Goal: Task Accomplishment & Management: Manage account settings

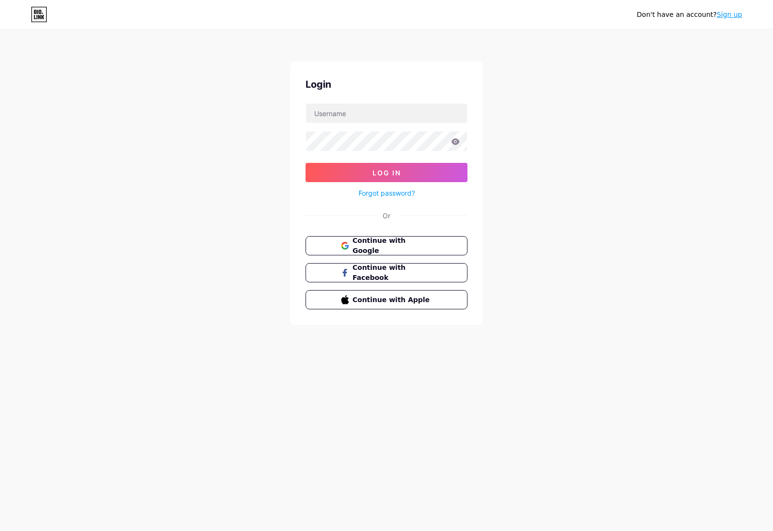
click at [732, 16] on link "Sign up" at bounding box center [729, 15] width 26 height 8
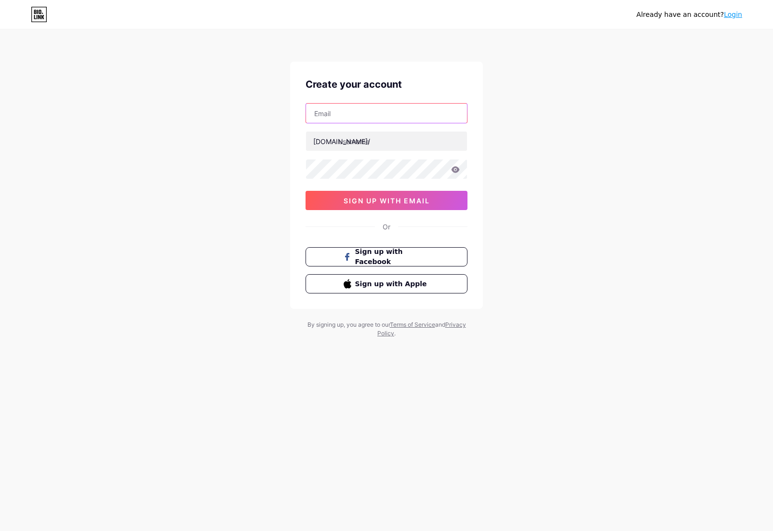
click at [337, 110] on input "text" at bounding box center [386, 113] width 161 height 19
type input "[PERSON_NAME][EMAIL_ADDRESS][DOMAIN_NAME]"
type input "4news"
click at [522, 185] on div "Already have an account? Login Create your account [PERSON_NAME][EMAIL_ADDRESS]…" at bounding box center [386, 184] width 773 height 369
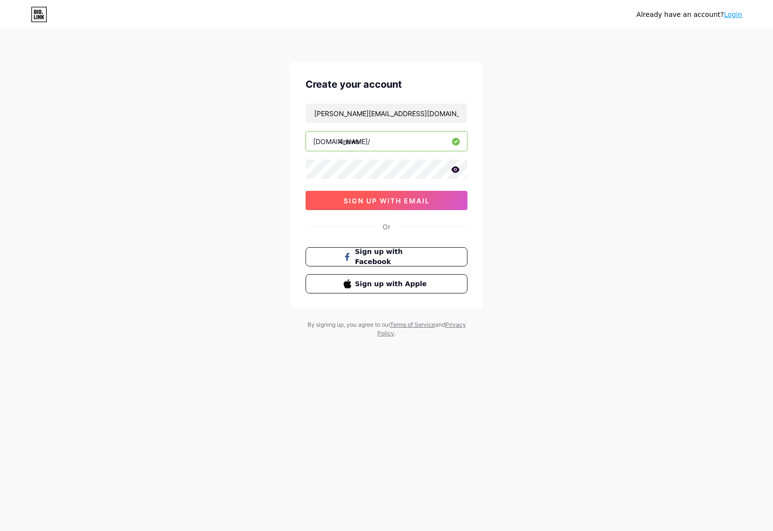
click at [389, 204] on span "sign up with email" at bounding box center [387, 201] width 86 height 8
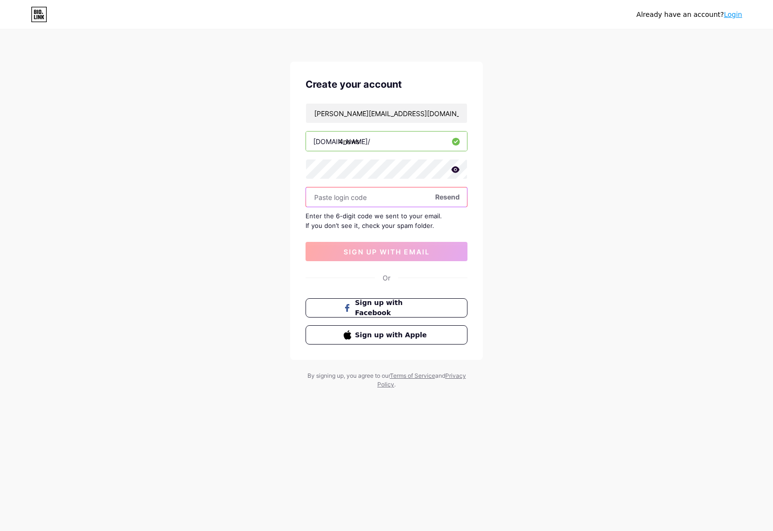
click at [378, 198] on input "text" at bounding box center [386, 196] width 161 height 19
paste input "477490"
type input "477490"
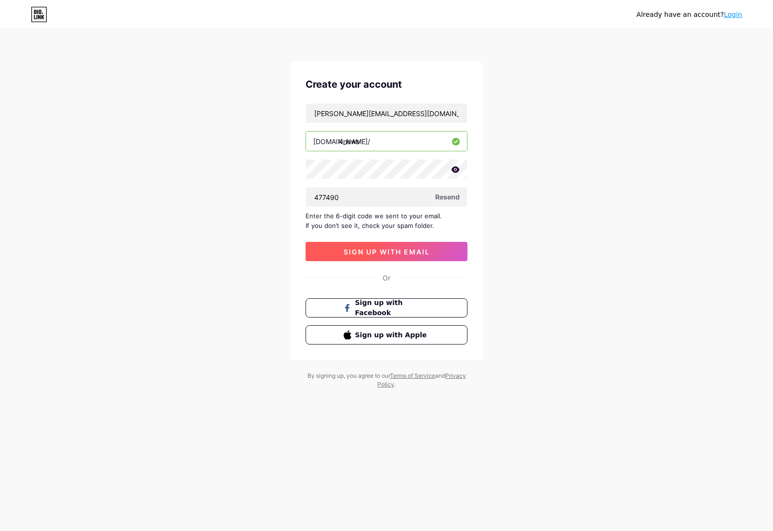
click at [383, 250] on span "sign up with email" at bounding box center [387, 252] width 86 height 8
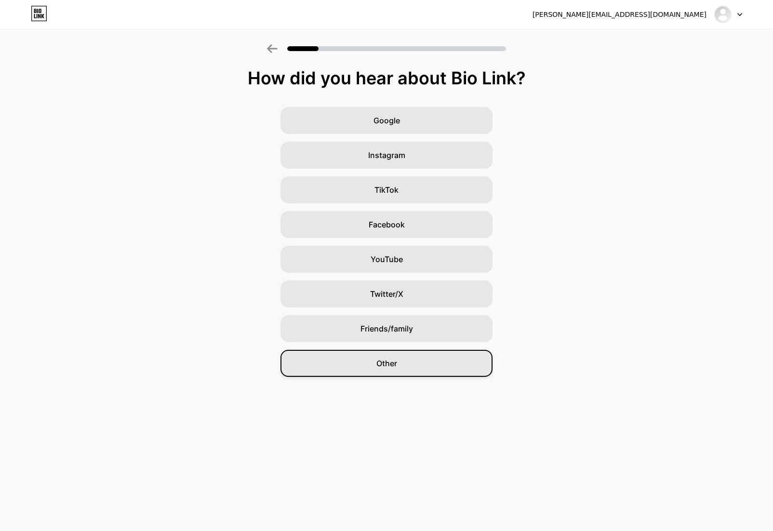
click at [393, 358] on span "Other" at bounding box center [386, 364] width 21 height 12
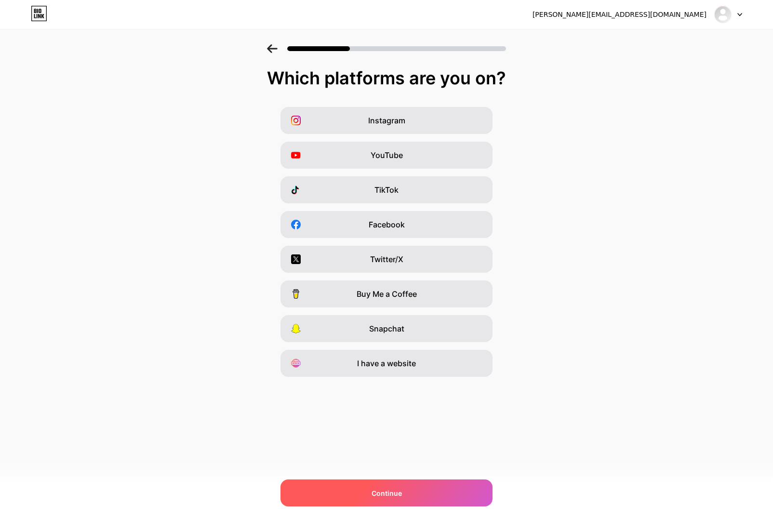
click at [393, 495] on span "Continue" at bounding box center [386, 493] width 30 height 10
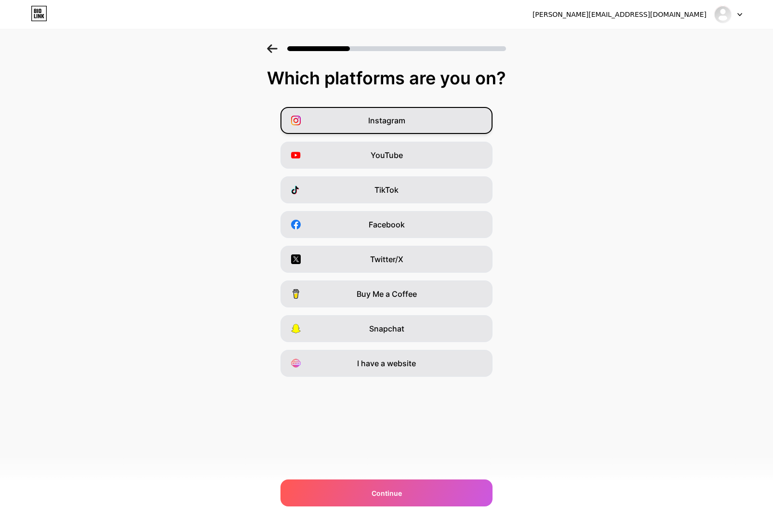
click at [394, 122] on span "Instagram" at bounding box center [386, 121] width 37 height 12
click at [413, 155] on div "YouTube" at bounding box center [386, 155] width 212 height 27
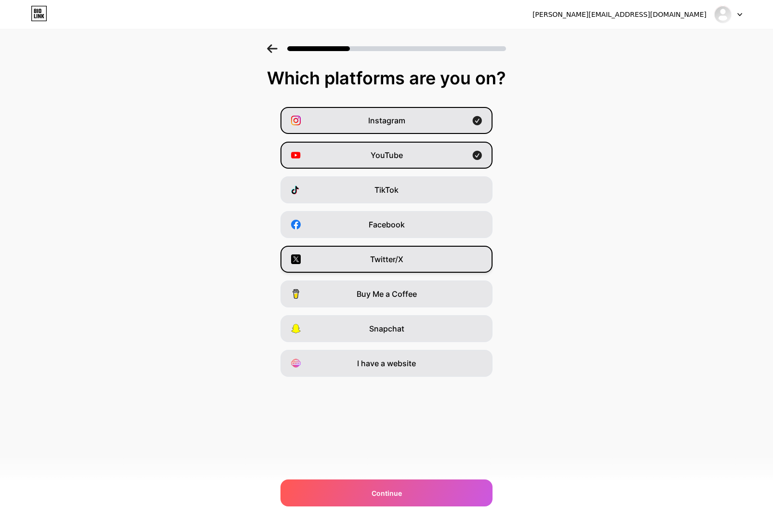
click at [411, 251] on div "Twitter/X" at bounding box center [386, 259] width 212 height 27
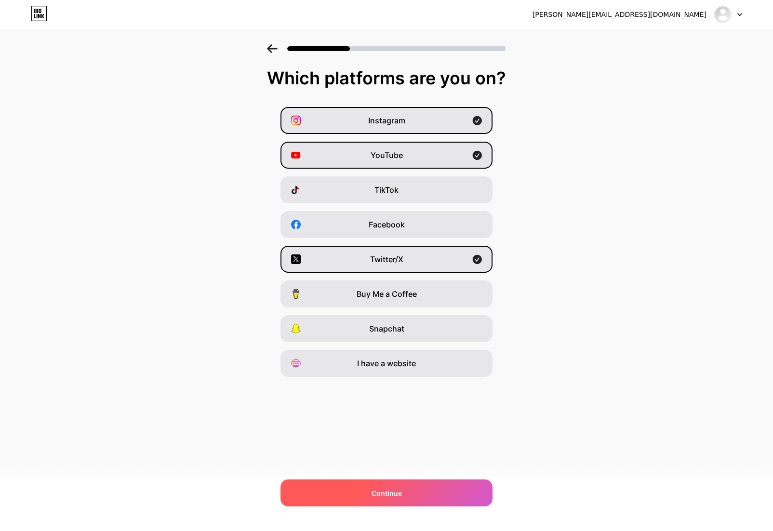
click at [403, 490] on div "Continue" at bounding box center [386, 492] width 212 height 27
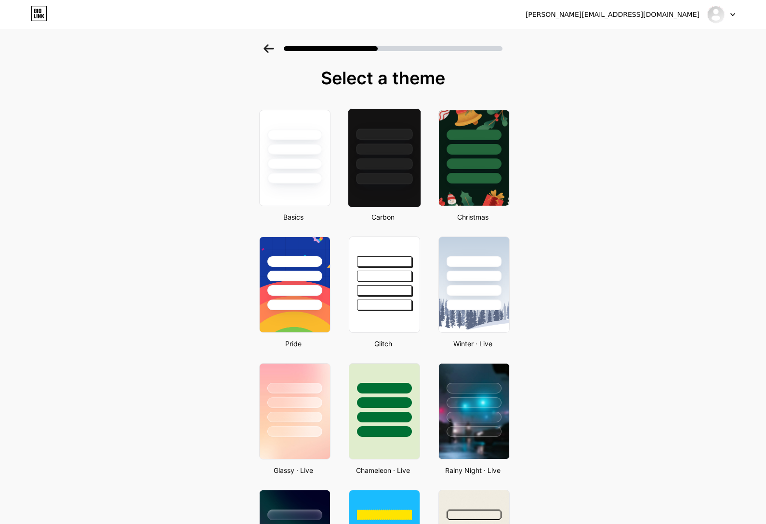
click at [393, 157] on div at bounding box center [384, 147] width 72 height 76
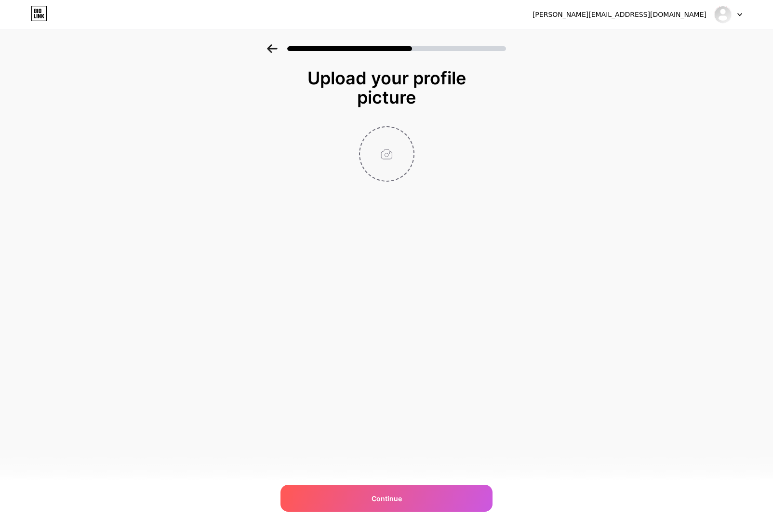
click at [386, 156] on input "file" at bounding box center [386, 153] width 53 height 53
type input "C:\fakepath\800-4NEWS-01.png"
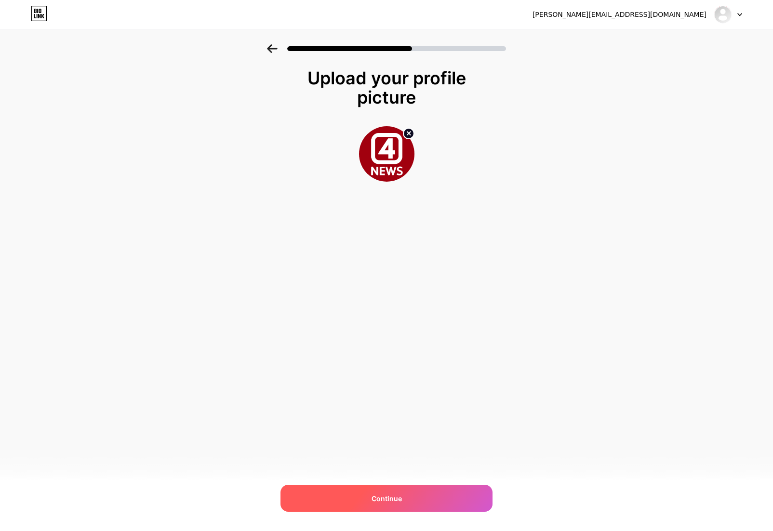
click at [394, 494] on span "Continue" at bounding box center [386, 498] width 30 height 10
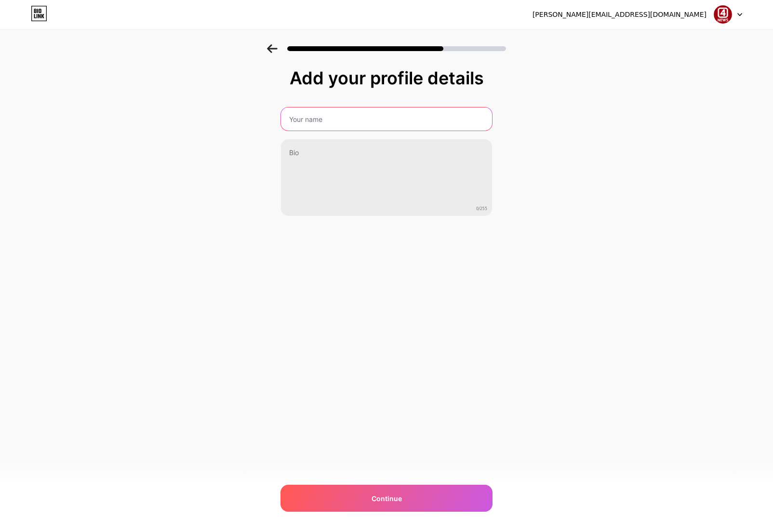
click at [332, 124] on input "text" at bounding box center [386, 118] width 211 height 23
type input "4 NEWS"
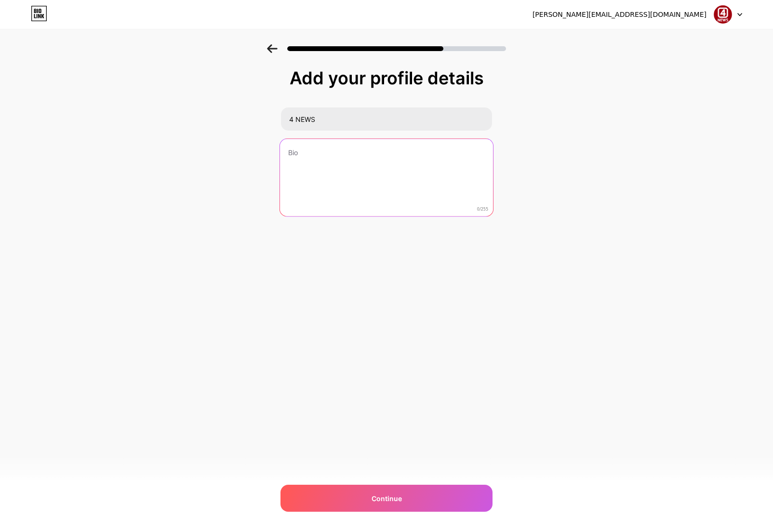
click at [328, 147] on textarea at bounding box center [386, 178] width 213 height 79
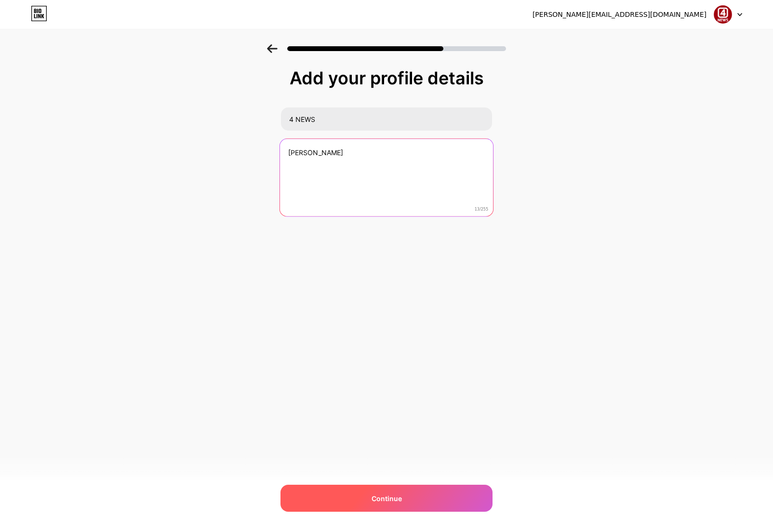
type textarea "[PERSON_NAME]"
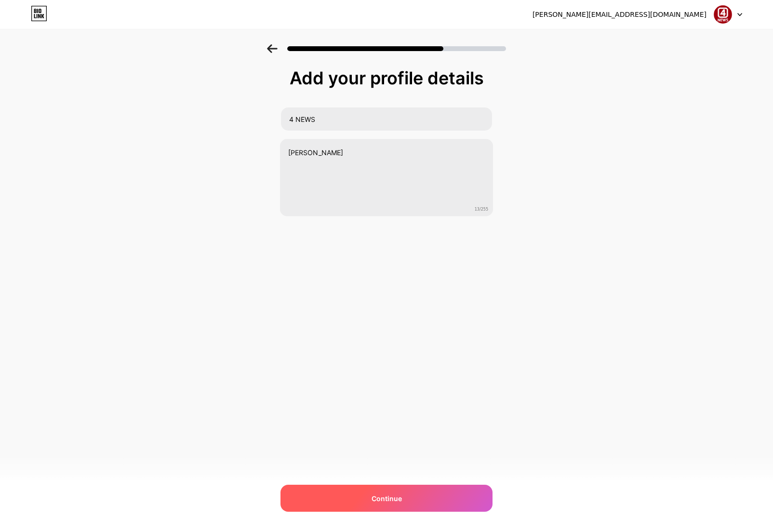
click at [389, 501] on span "Continue" at bounding box center [386, 498] width 30 height 10
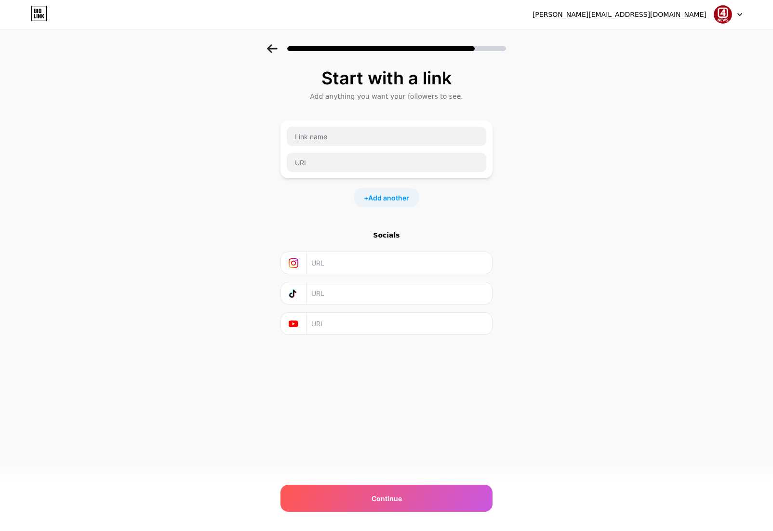
click at [331, 267] on input "text" at bounding box center [398, 263] width 175 height 22
type input "cm24au"
click at [333, 328] on input "text" at bounding box center [398, 324] width 175 height 22
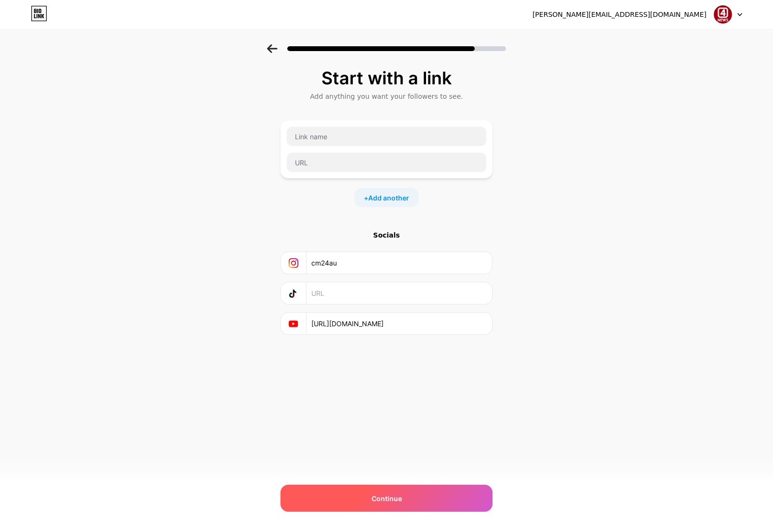
type input "[URL][DOMAIN_NAME]"
click at [397, 495] on span "Continue" at bounding box center [386, 498] width 30 height 10
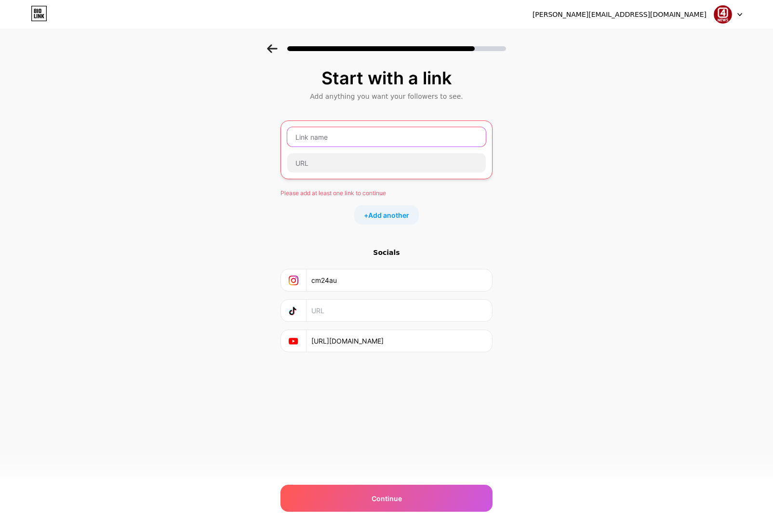
click at [330, 143] on input "text" at bounding box center [386, 136] width 199 height 19
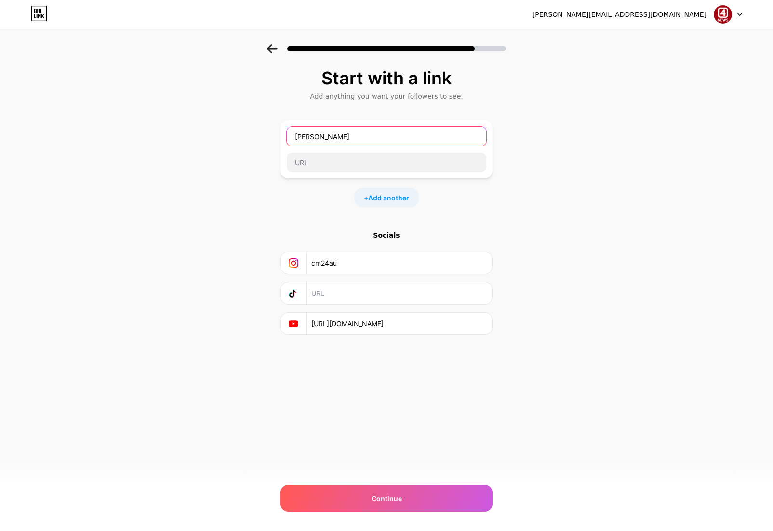
type input "[PERSON_NAME]"
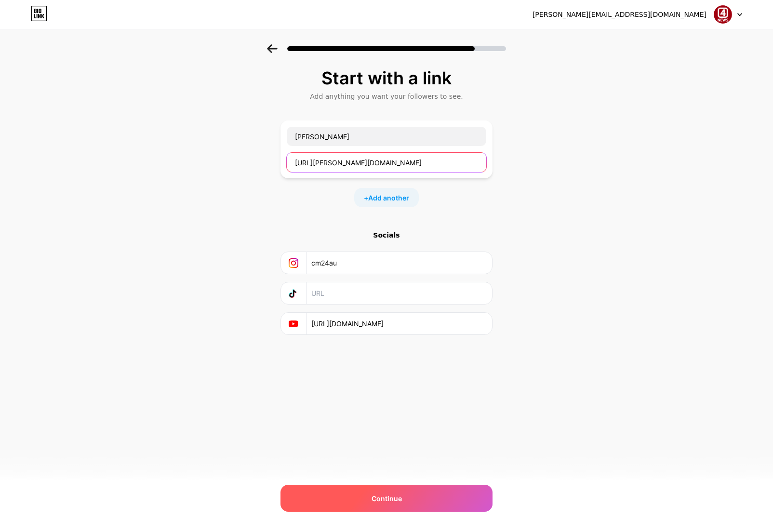
type input "[URL][PERSON_NAME][DOMAIN_NAME]"
click at [375, 498] on span "Continue" at bounding box center [386, 498] width 30 height 10
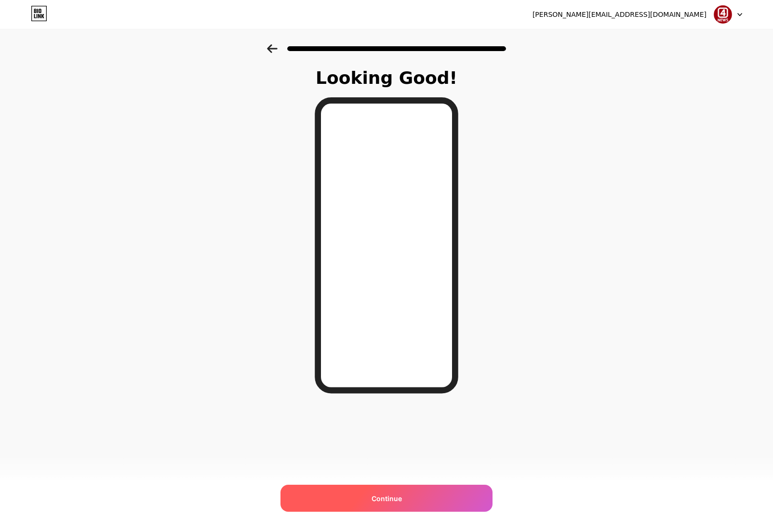
click at [382, 496] on span "Continue" at bounding box center [386, 498] width 30 height 10
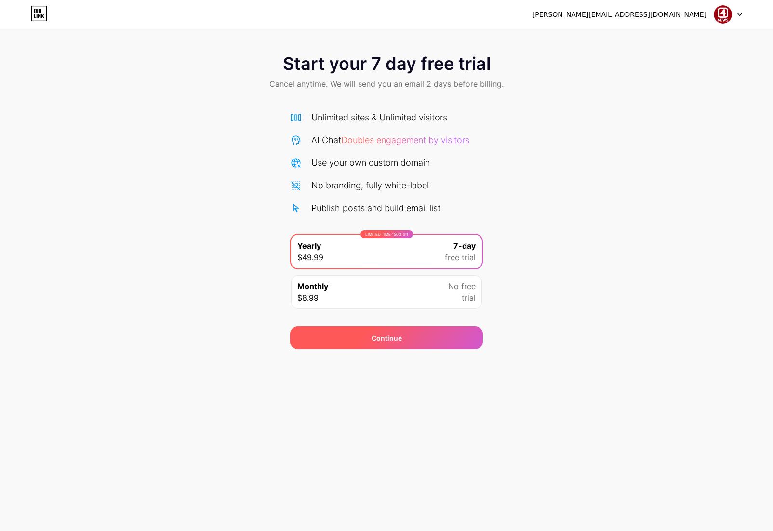
click at [381, 340] on span "Continue" at bounding box center [386, 338] width 30 height 10
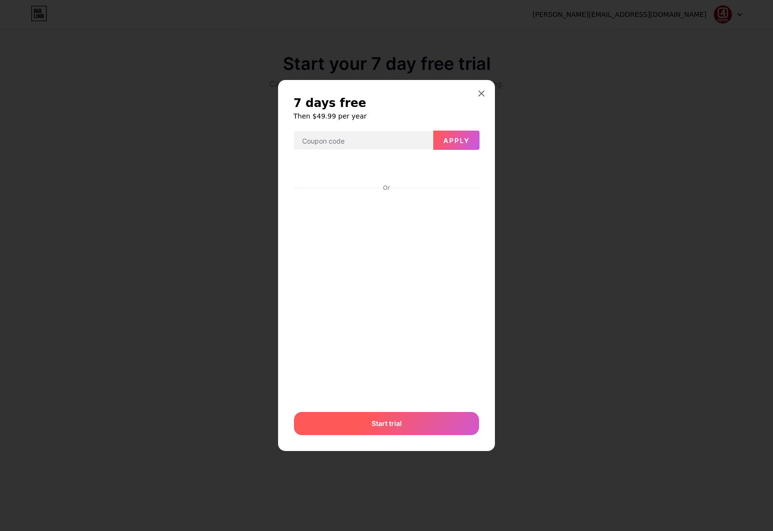
click at [380, 424] on span "Start trial" at bounding box center [386, 423] width 30 height 10
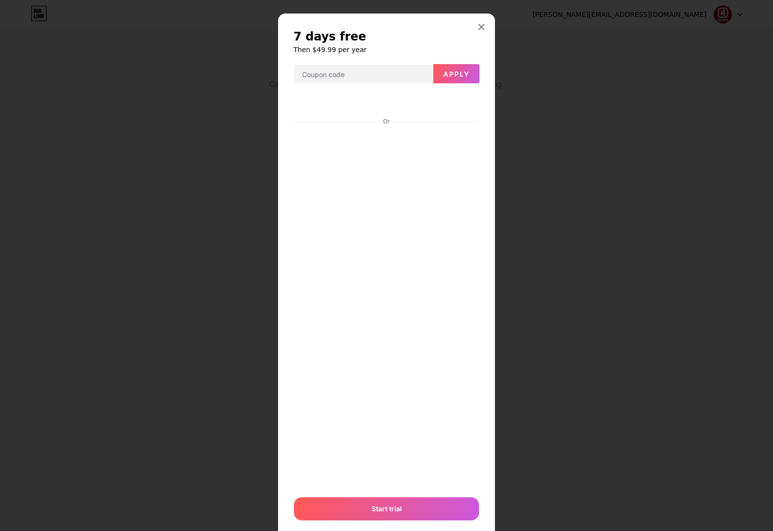
scroll to position [39, 0]
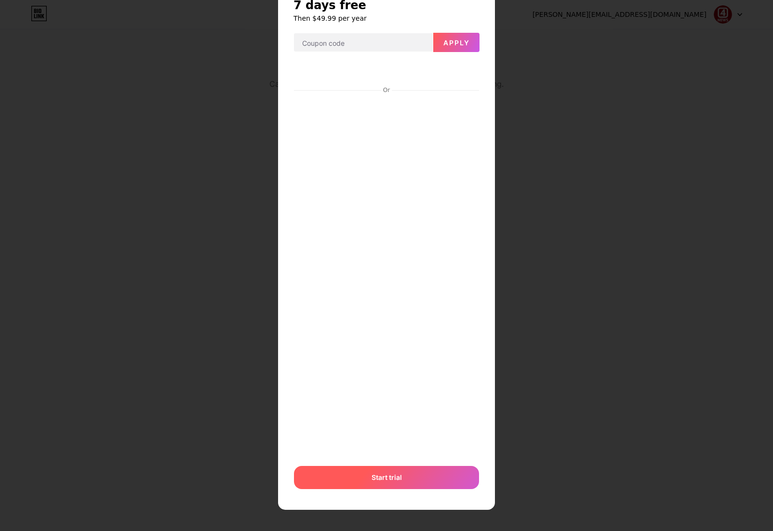
click at [407, 475] on div "Start trial" at bounding box center [386, 477] width 185 height 23
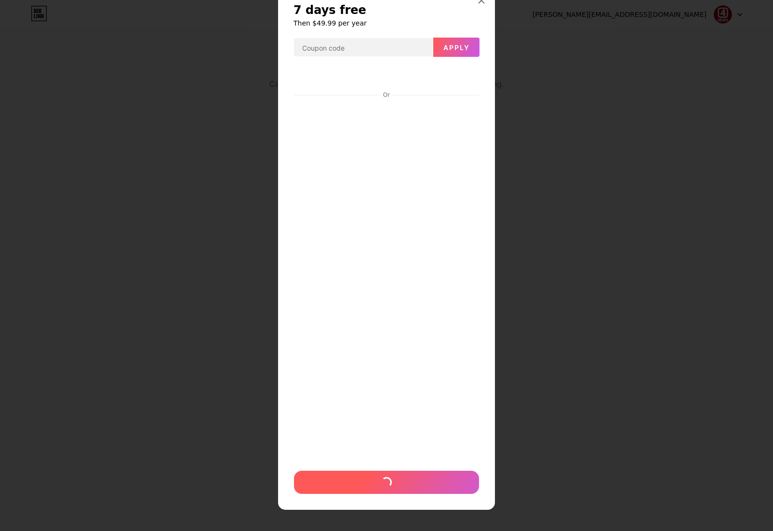
scroll to position [34, 0]
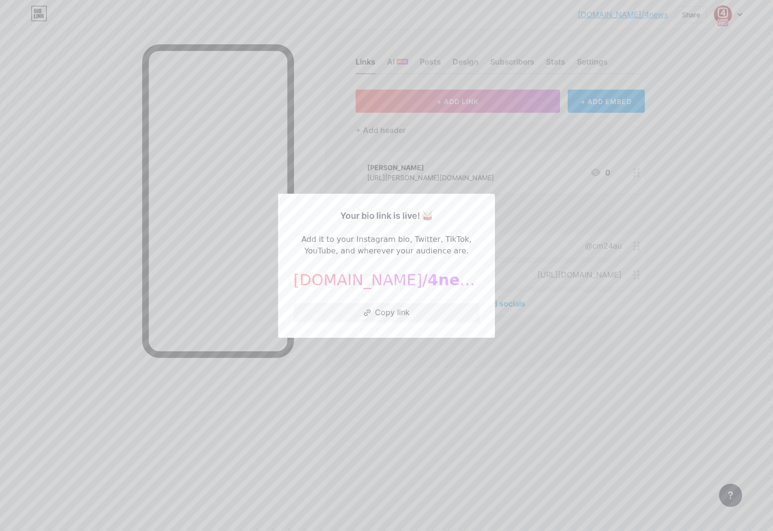
click at [708, 47] on div at bounding box center [386, 265] width 773 height 531
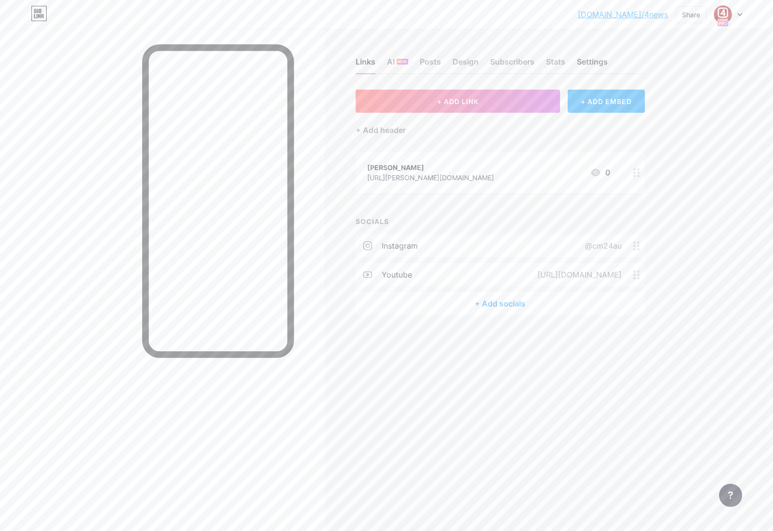
click at [594, 61] on div "Settings" at bounding box center [592, 64] width 31 height 17
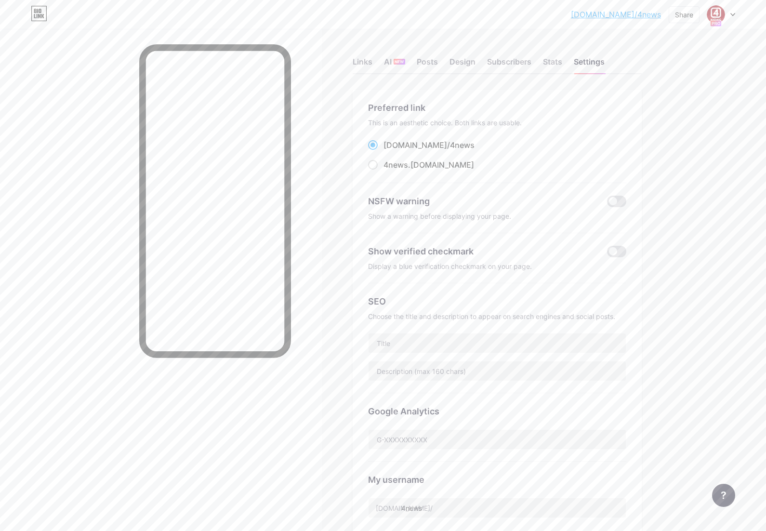
click at [733, 16] on icon at bounding box center [732, 14] width 5 height 3
click at [644, 108] on link "Account settings" at bounding box center [674, 109] width 119 height 26
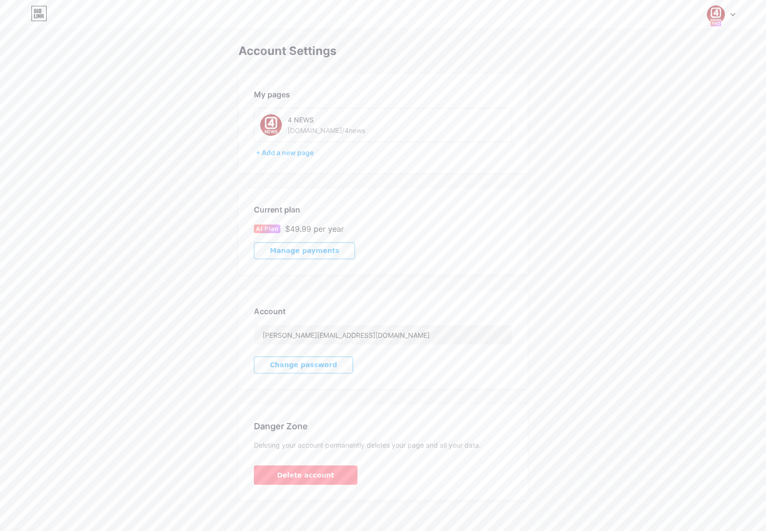
click at [310, 251] on span "Manage payments" at bounding box center [304, 251] width 69 height 8
click at [40, 18] on icon at bounding box center [39, 13] width 16 height 15
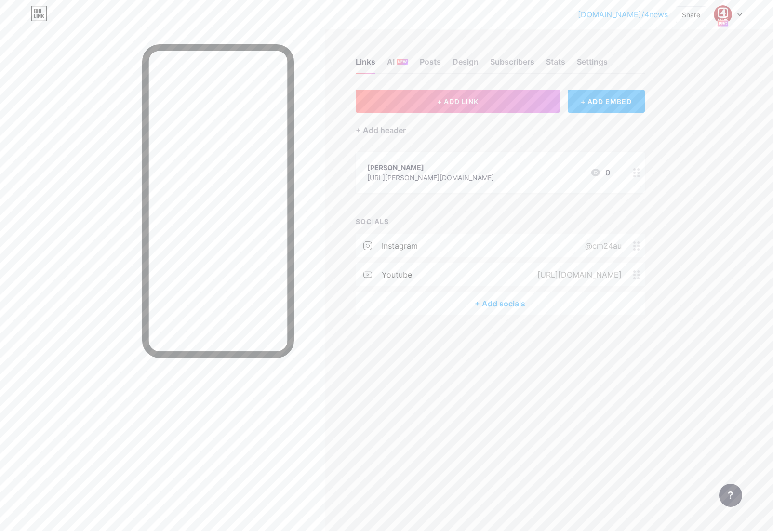
click at [636, 175] on icon at bounding box center [636, 172] width 7 height 9
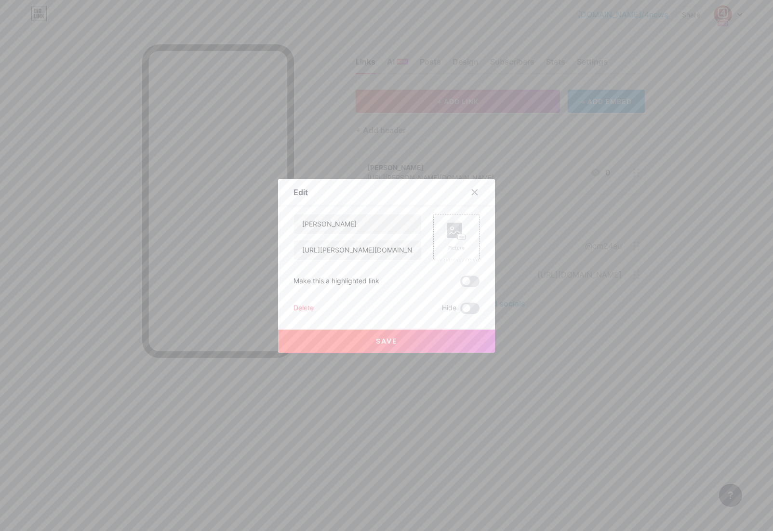
click at [298, 309] on div "Delete" at bounding box center [303, 309] width 20 height 12
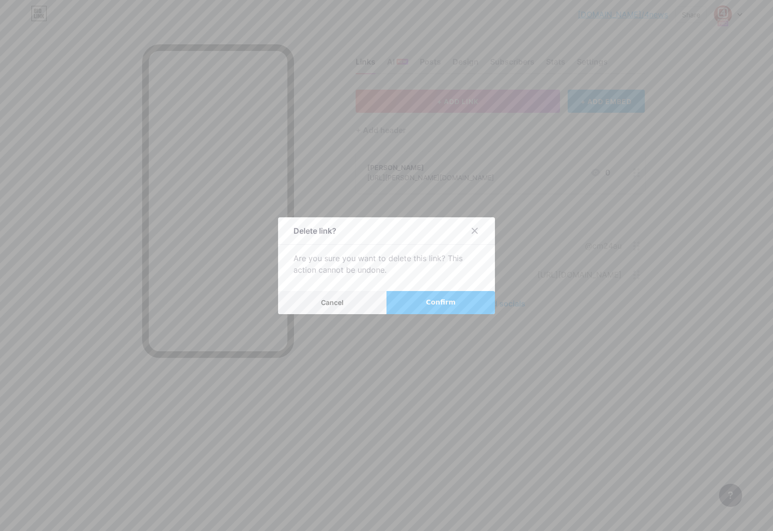
click at [452, 302] on span "Confirm" at bounding box center [441, 302] width 30 height 10
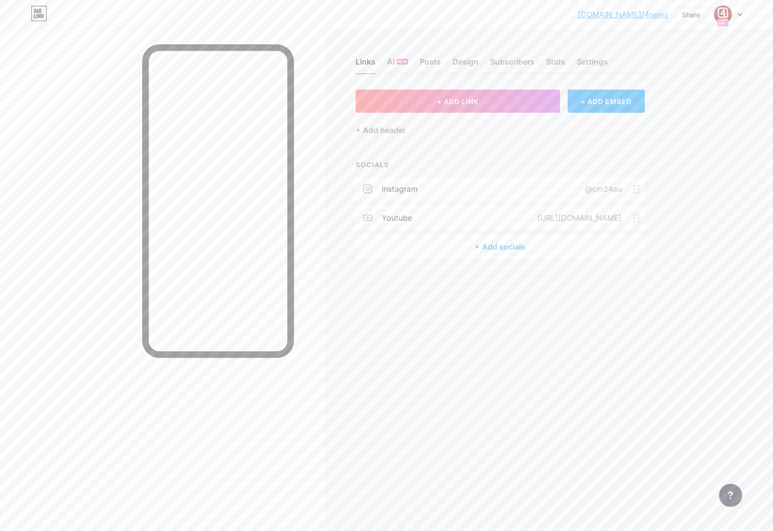
click at [499, 247] on div "+ Add socials" at bounding box center [500, 246] width 289 height 23
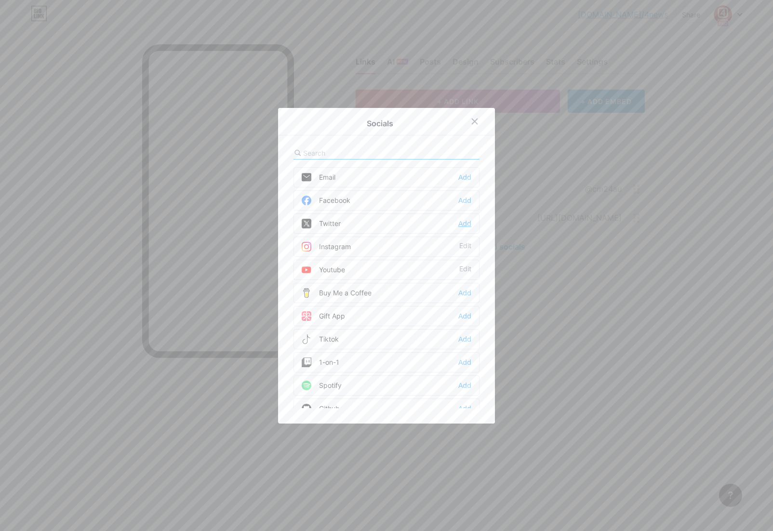
click at [464, 224] on div "Add" at bounding box center [464, 224] width 13 height 10
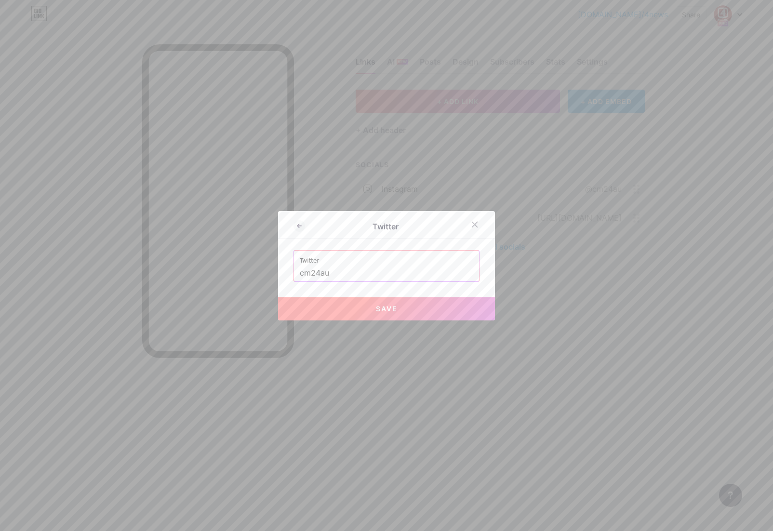
click at [384, 304] on button "Save" at bounding box center [386, 308] width 217 height 23
type input "[URL][DOMAIN_NAME]"
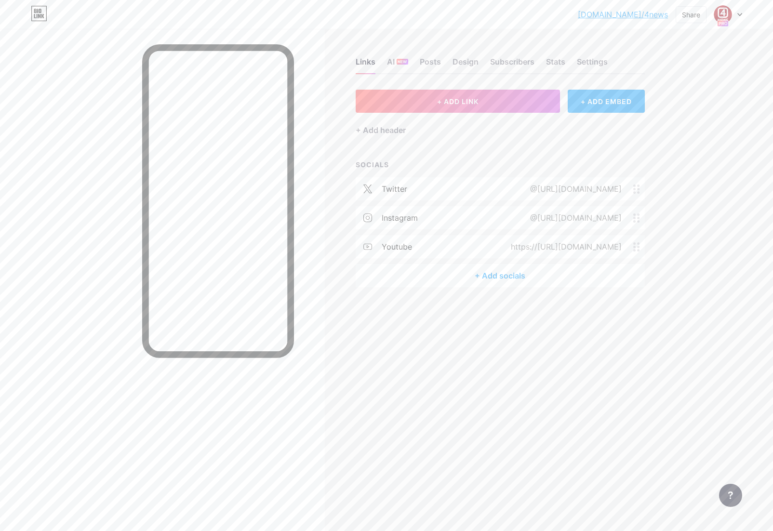
click at [490, 276] on div "+ Add socials" at bounding box center [500, 275] width 289 height 23
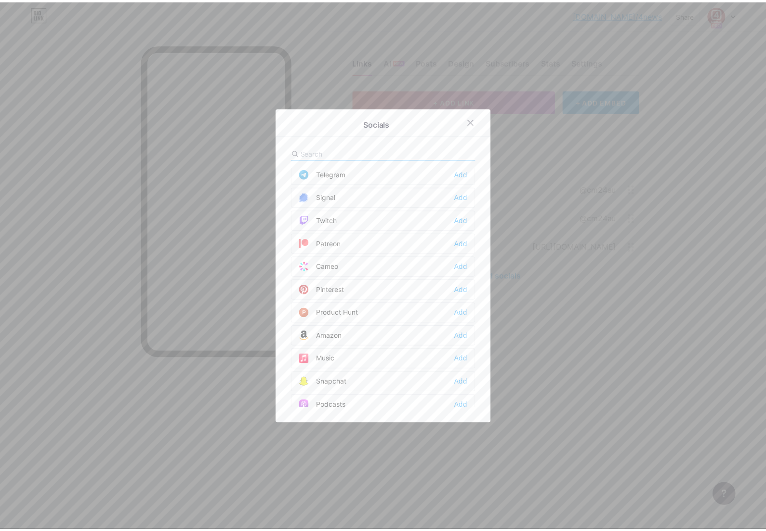
scroll to position [869, 0]
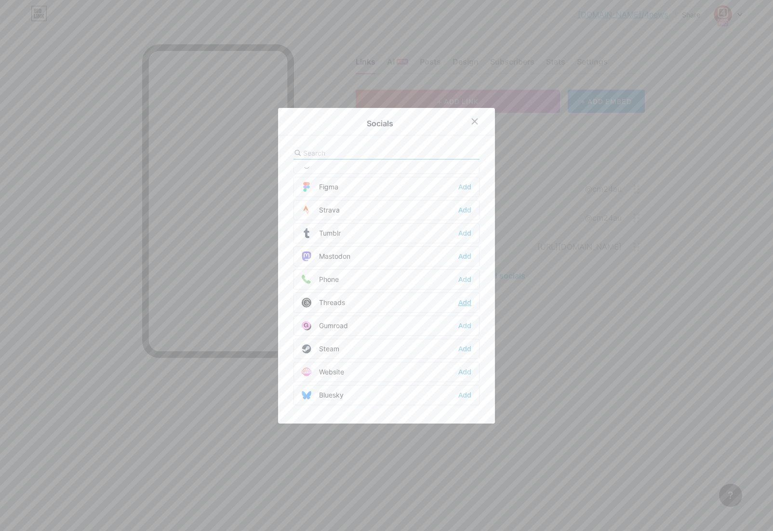
click at [463, 301] on div "Add" at bounding box center [464, 303] width 13 height 10
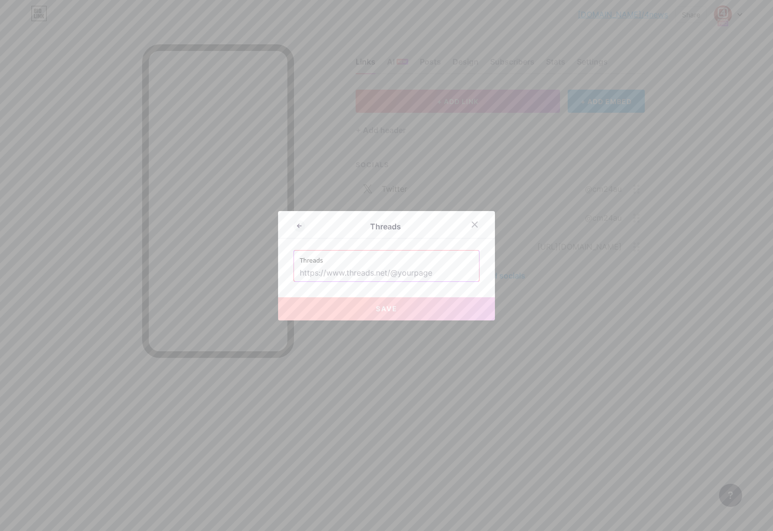
click at [387, 268] on input "text" at bounding box center [386, 273] width 173 height 16
type input "[URL][DOMAIN_NAME]"
click at [392, 308] on span "Save" at bounding box center [387, 309] width 22 height 8
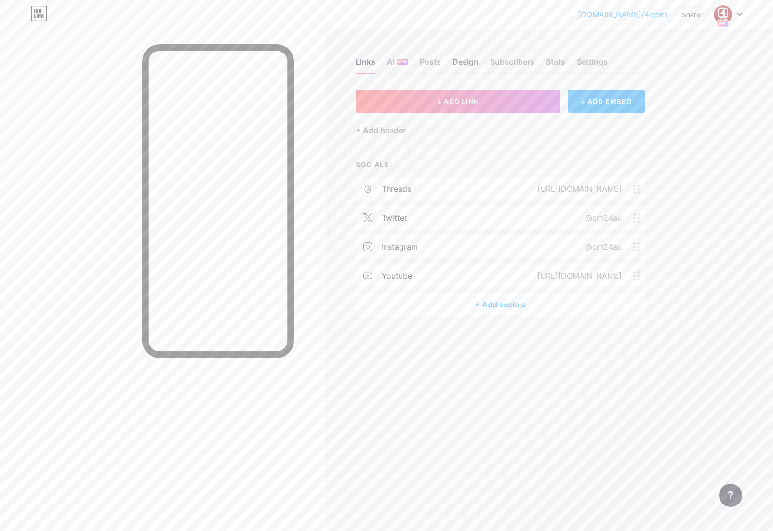
click at [465, 60] on div "Design" at bounding box center [465, 64] width 26 height 17
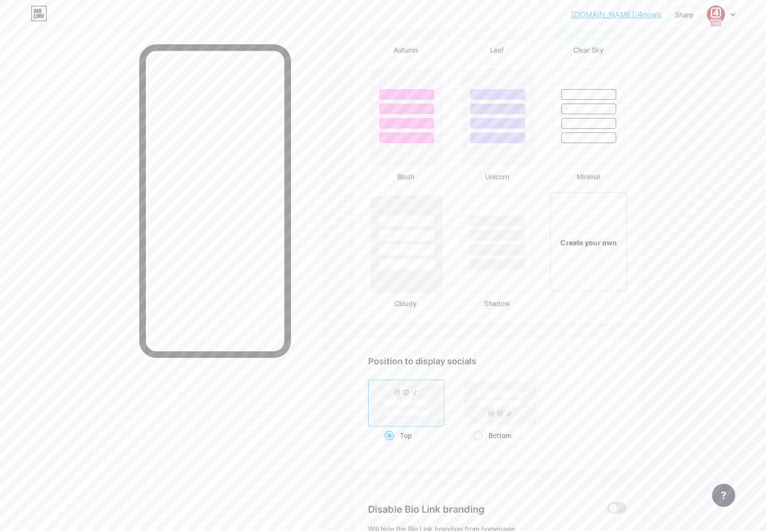
scroll to position [1109, 0]
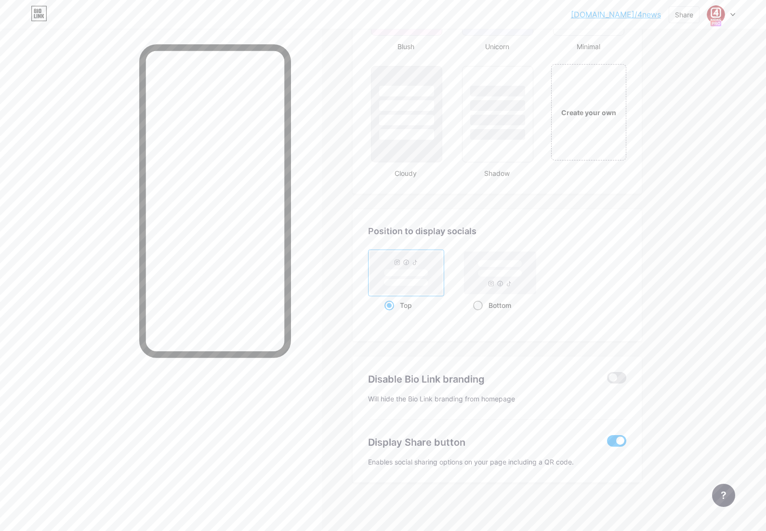
click at [476, 306] on span at bounding box center [478, 306] width 10 height 10
click at [476, 314] on input "Bottom" at bounding box center [476, 317] width 6 height 6
radio input "true"
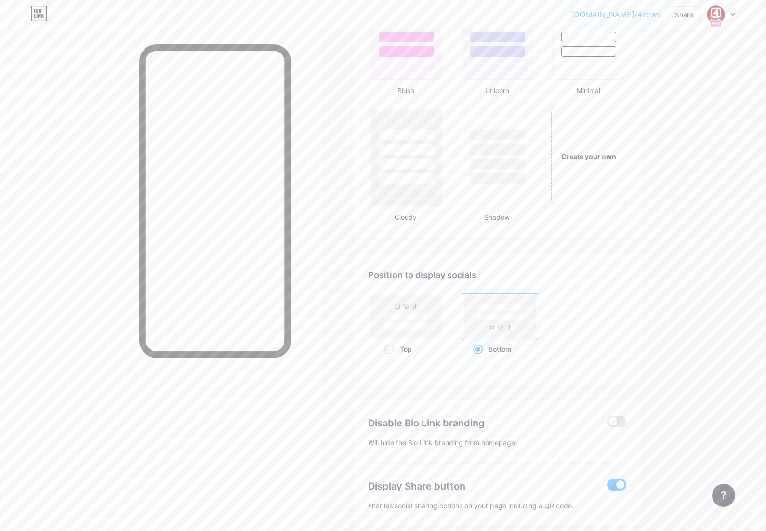
scroll to position [949, 0]
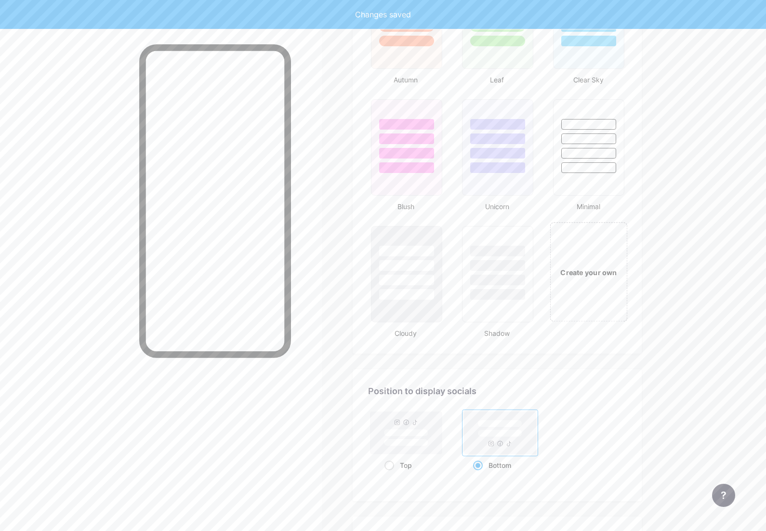
click at [600, 267] on div "Create your own" at bounding box center [589, 272] width 72 height 11
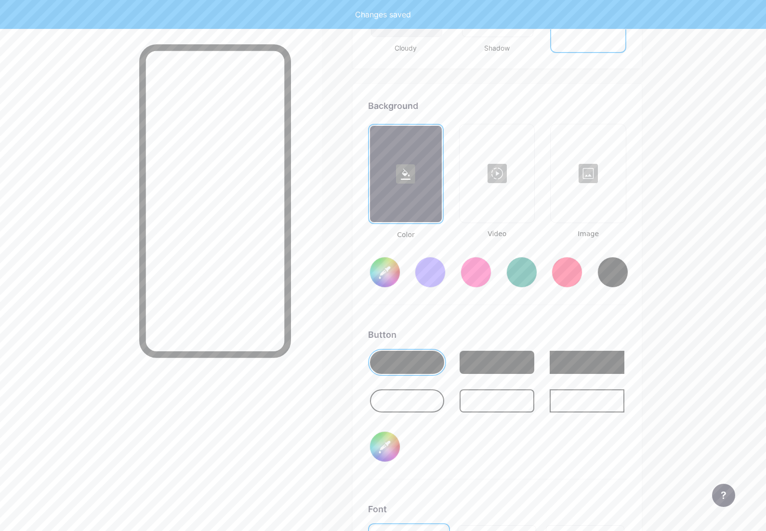
scroll to position [1279, 0]
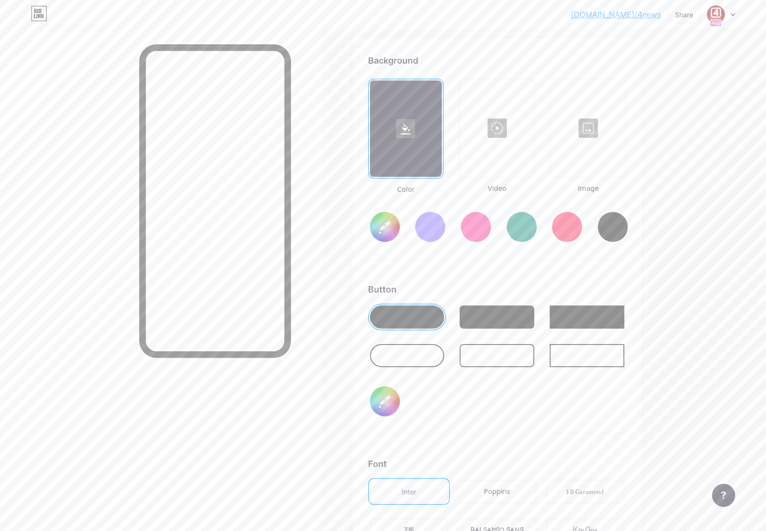
type input "#ffffff"
type input "#000000"
click at [388, 225] on input "#ffffff" at bounding box center [385, 227] width 30 height 30
click at [498, 356] on div at bounding box center [497, 355] width 75 height 23
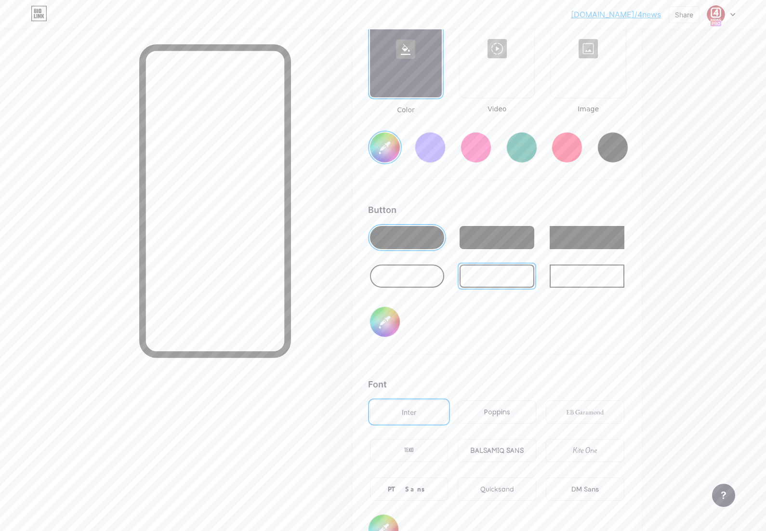
scroll to position [1405, 0]
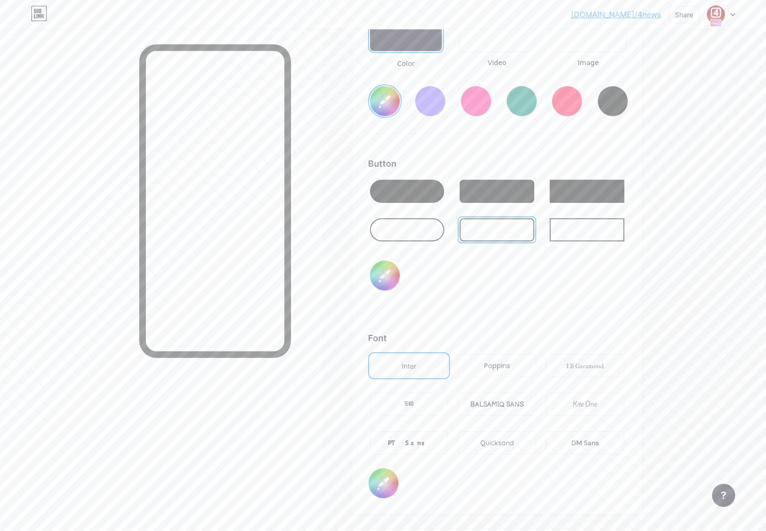
click at [583, 441] on div "DM Sans" at bounding box center [584, 443] width 27 height 10
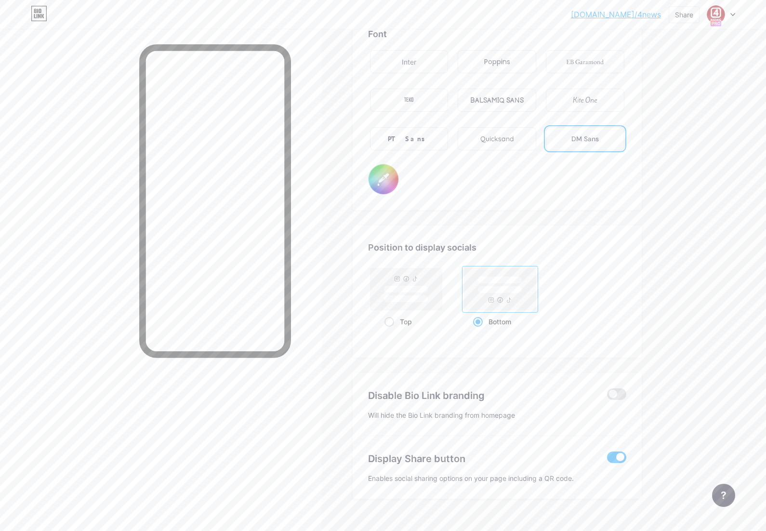
scroll to position [1183, 0]
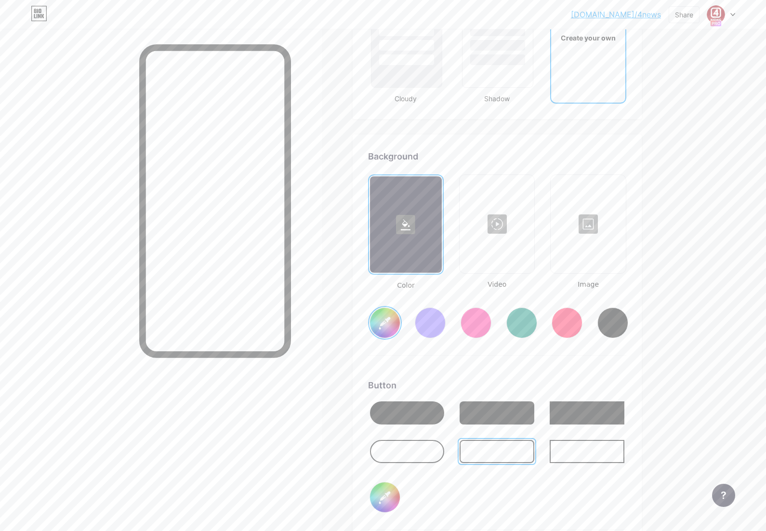
click at [490, 413] on div at bounding box center [497, 412] width 75 height 23
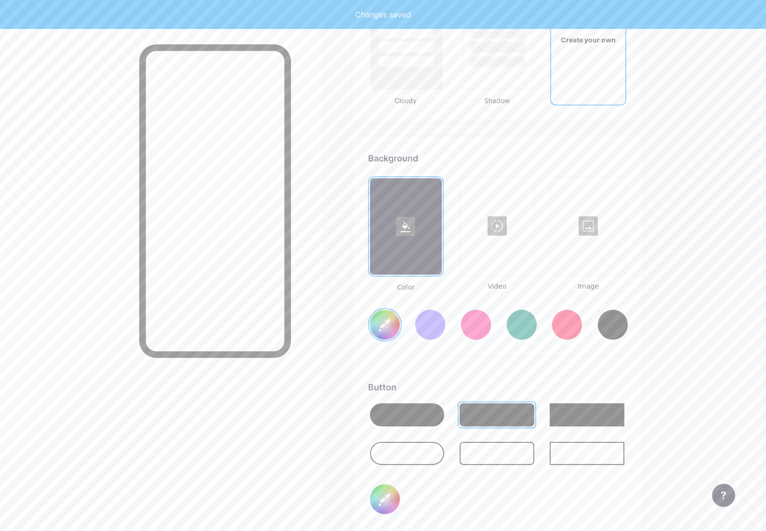
type input "#a1000f"
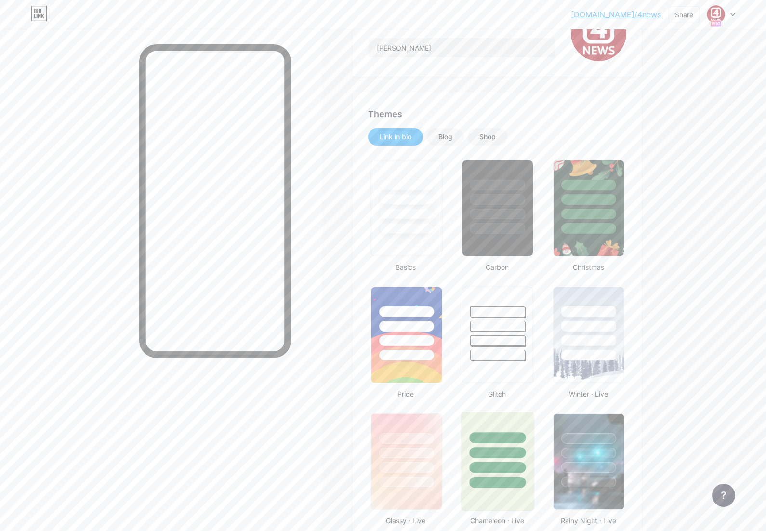
scroll to position [0, 0]
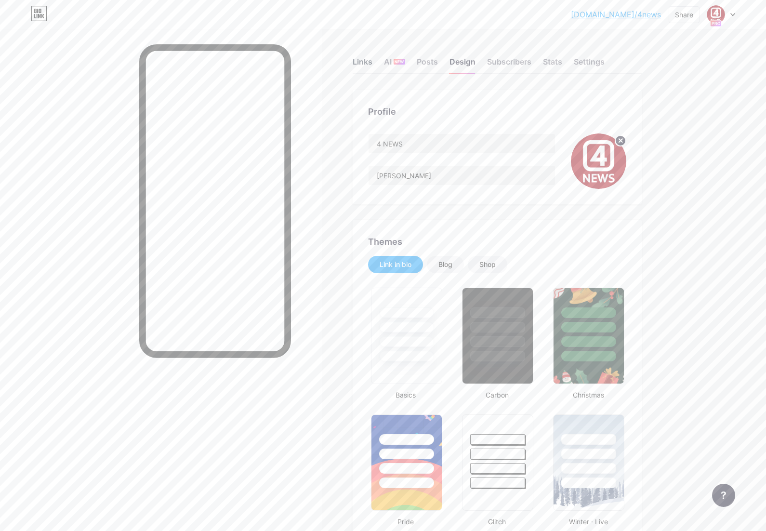
click at [367, 63] on div "Links" at bounding box center [363, 64] width 20 height 17
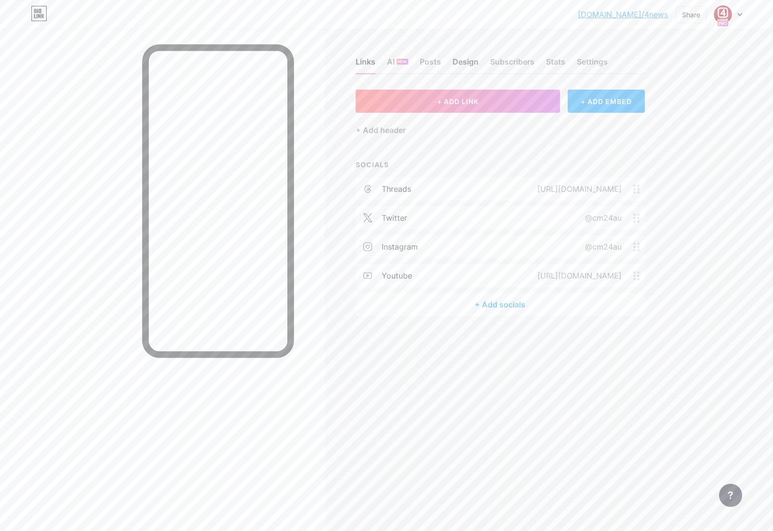
click at [462, 59] on div "Design" at bounding box center [465, 64] width 26 height 17
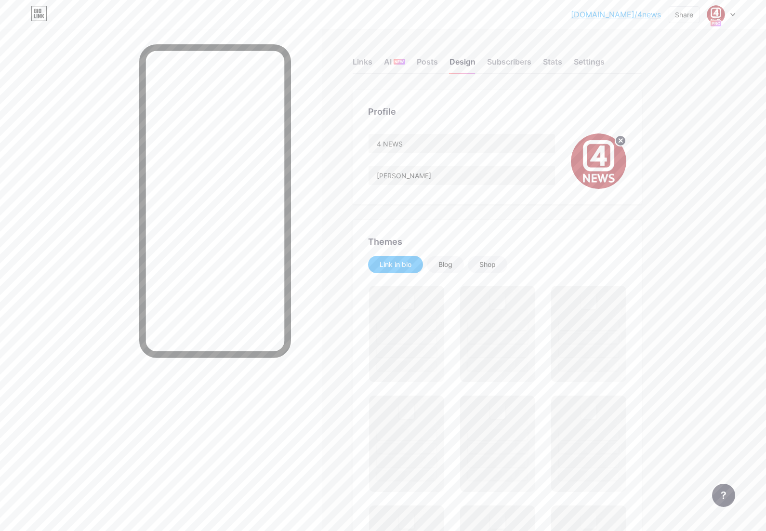
click at [623, 140] on icon at bounding box center [620, 140] width 3 height 3
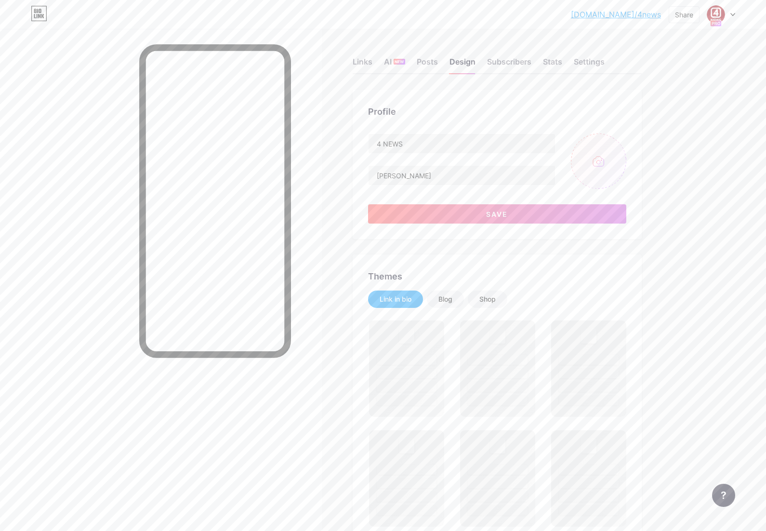
click at [598, 167] on input "file" at bounding box center [598, 160] width 55 height 55
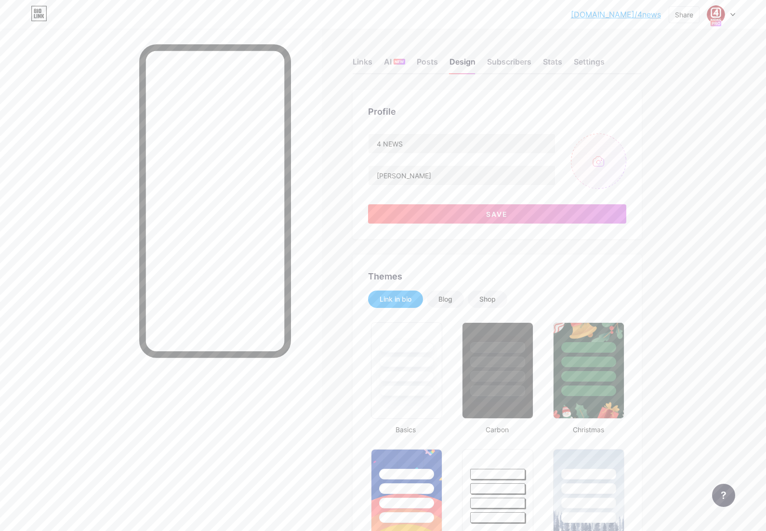
type input "#a1000f"
type input "#ffffff"
type input "C:\fakepath\800-4NEWS-02.png"
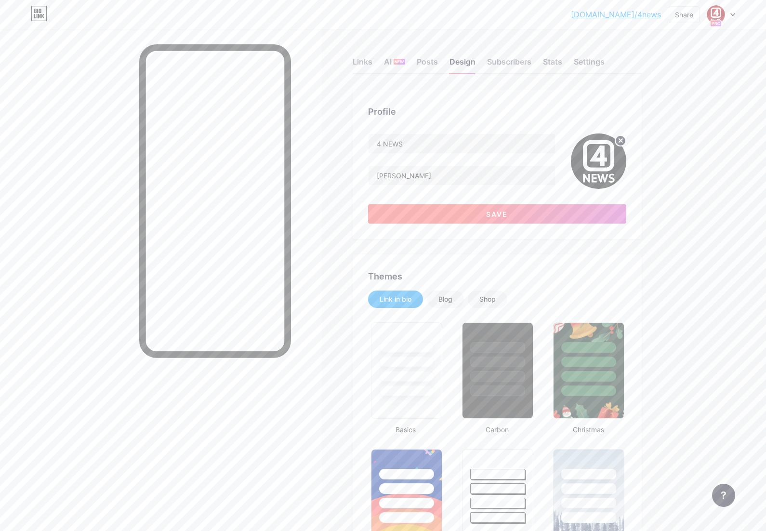
click at [499, 213] on span "Save" at bounding box center [497, 214] width 22 height 8
type input "#a1000f"
type input "#ffffff"
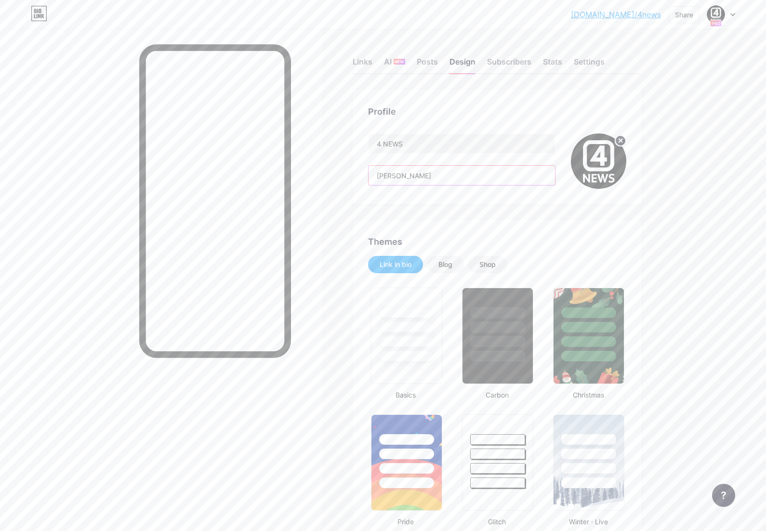
click at [446, 172] on input "[PERSON_NAME]" at bounding box center [462, 175] width 186 height 19
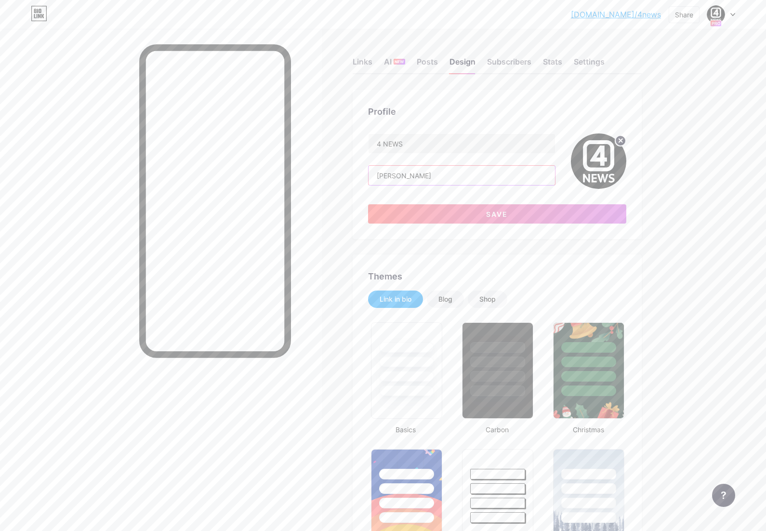
paste input "Wadawurrung Country - part of the Kulin Nation ([GEOGRAPHIC_DATA], [GEOGRAPHIC_…"
type input "[PERSON_NAME]. Wadawurrung Country - part of the Kulin Nation ([GEOGRAPHIC_DATA…"
click at [506, 212] on span "Save" at bounding box center [497, 214] width 22 height 8
type input "#a1000f"
type input "#ffffff"
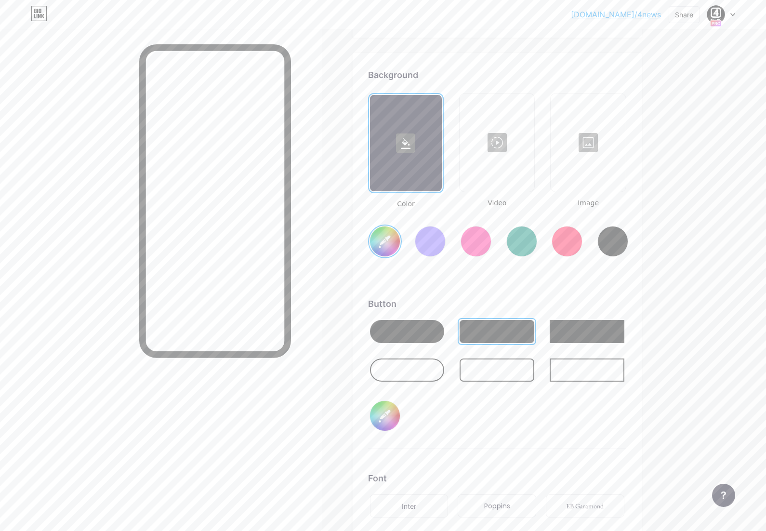
scroll to position [1487, 0]
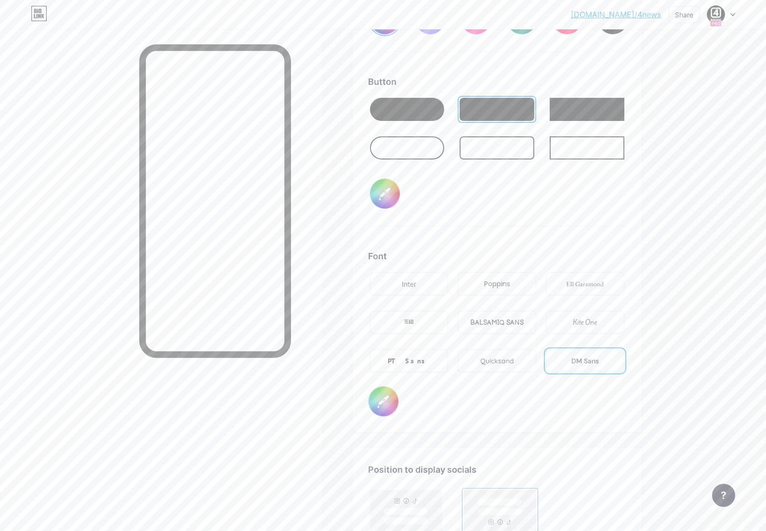
click at [416, 285] on div "Inter" at bounding box center [409, 284] width 14 height 10
type input "#a1000f"
type input "#ffffff"
type input "#a1000f"
type input "#ffffff"
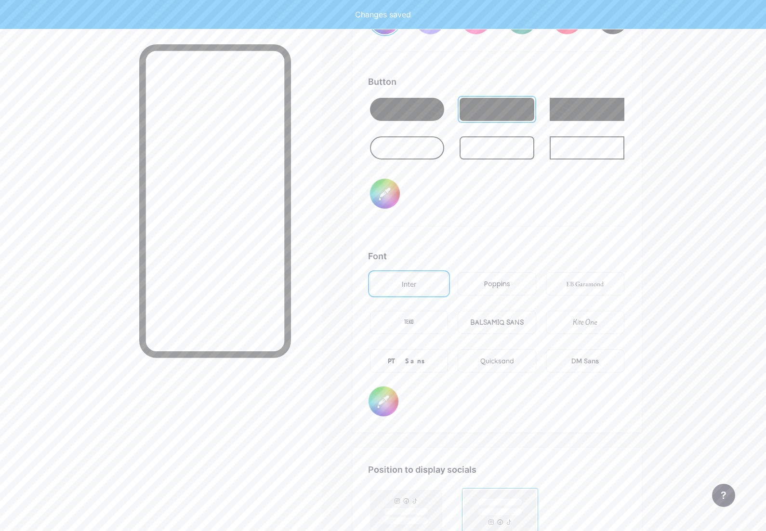
type input "#a1000f"
type input "#ffffff"
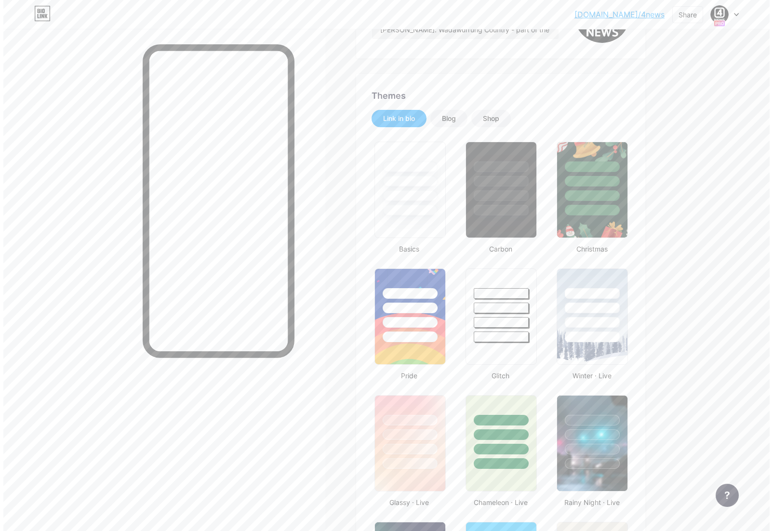
scroll to position [0, 0]
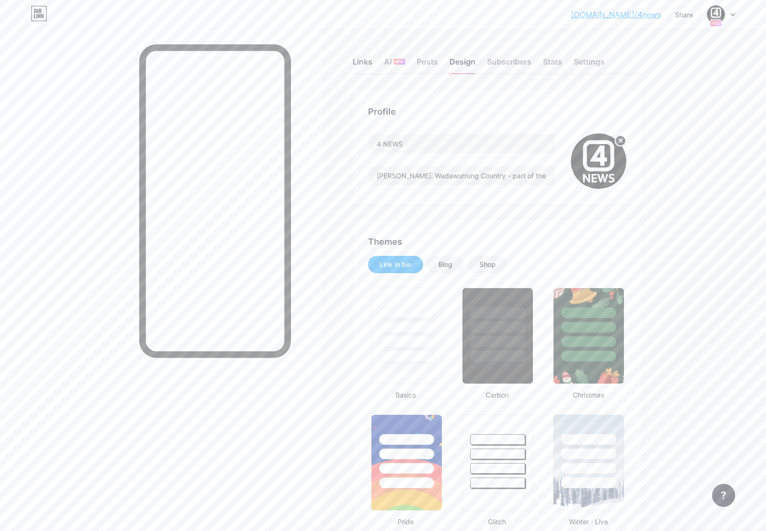
click at [366, 62] on div "Links" at bounding box center [363, 64] width 20 height 17
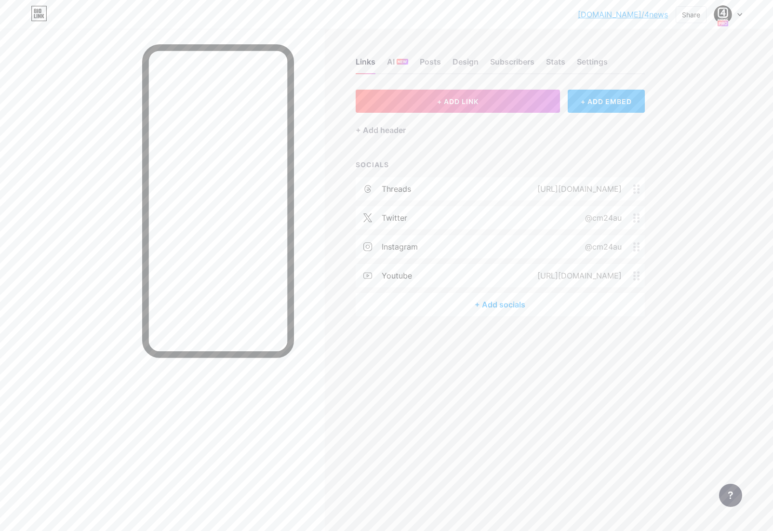
click at [599, 102] on div "+ ADD EMBED" at bounding box center [606, 101] width 77 height 23
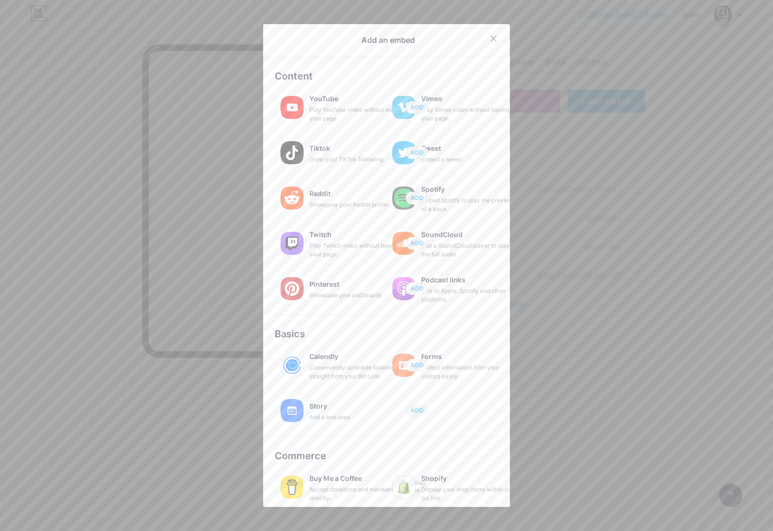
scroll to position [8, 0]
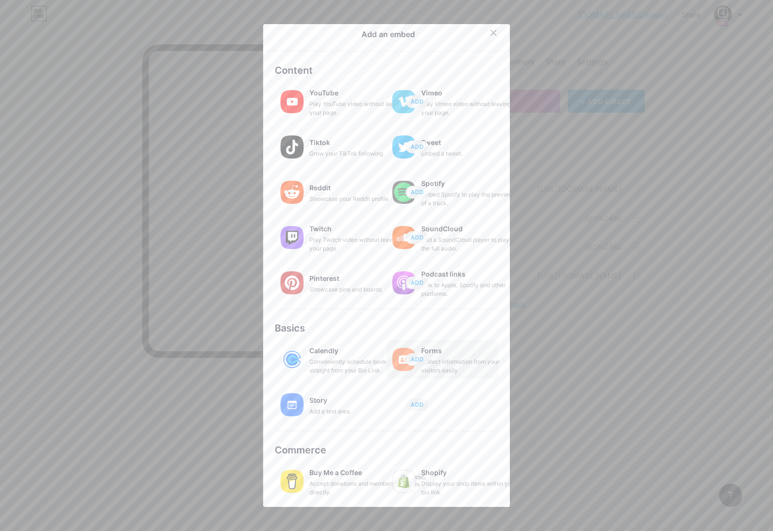
click at [473, 361] on div "Collect information from your visitors easily" at bounding box center [469, 366] width 96 height 17
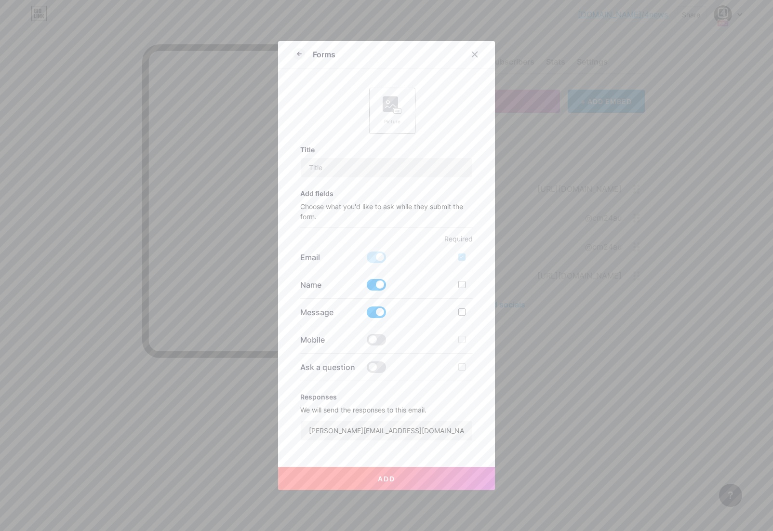
click at [394, 117] on div "Picture" at bounding box center [392, 110] width 19 height 29
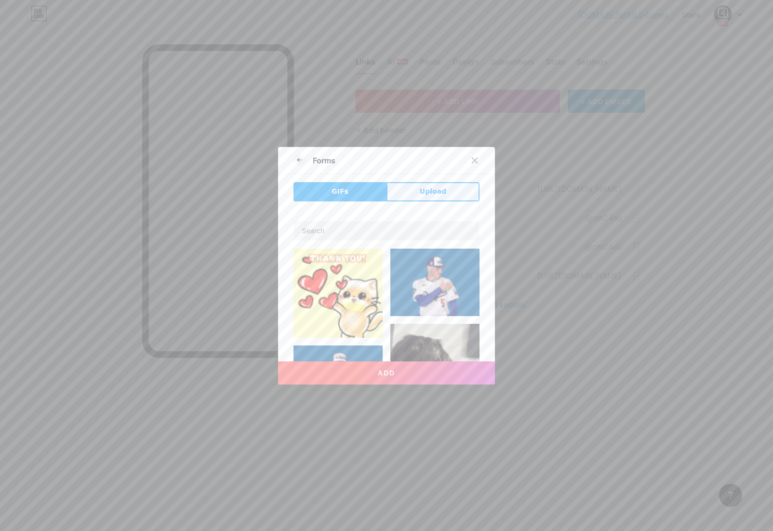
click at [443, 191] on span "Upload" at bounding box center [433, 191] width 27 height 10
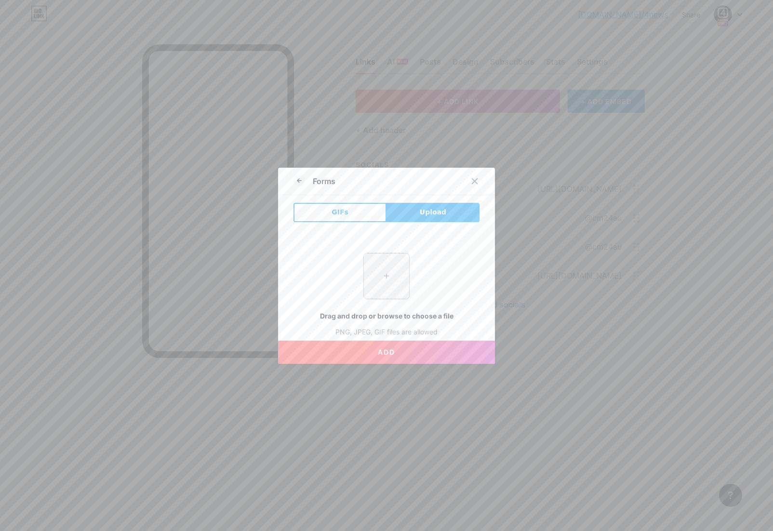
click at [393, 277] on input "file" at bounding box center [386, 275] width 45 height 45
type input "C:\fakepath\500-EML-01.png"
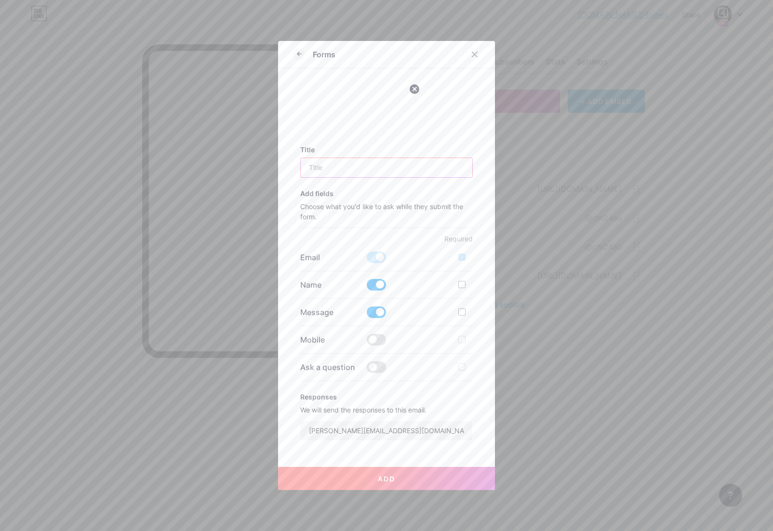
click at [332, 168] on input "text" at bounding box center [387, 167] width 172 height 19
type input "Contact"
click at [462, 285] on div at bounding box center [461, 284] width 7 height 7
click at [473, 290] on input "checkbox" at bounding box center [476, 293] width 6 height 6
checkbox input "true"
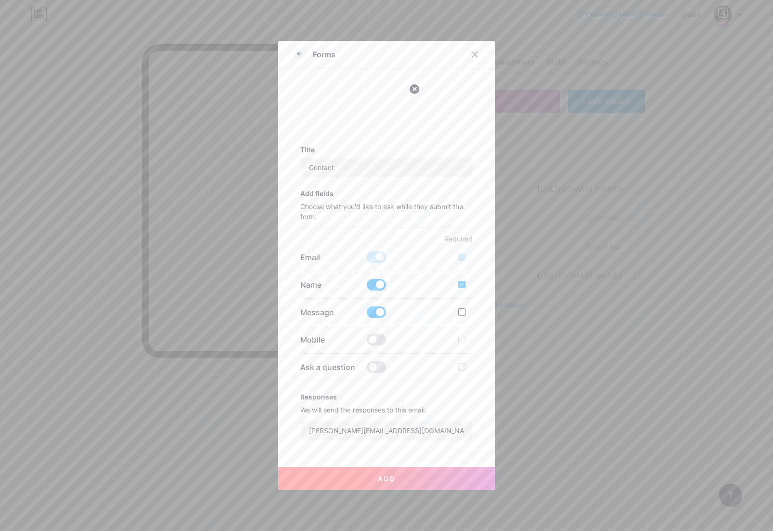
click at [462, 312] on div at bounding box center [461, 311] width 7 height 7
click at [473, 317] on input "checkbox" at bounding box center [476, 320] width 6 height 6
checkbox input "true"
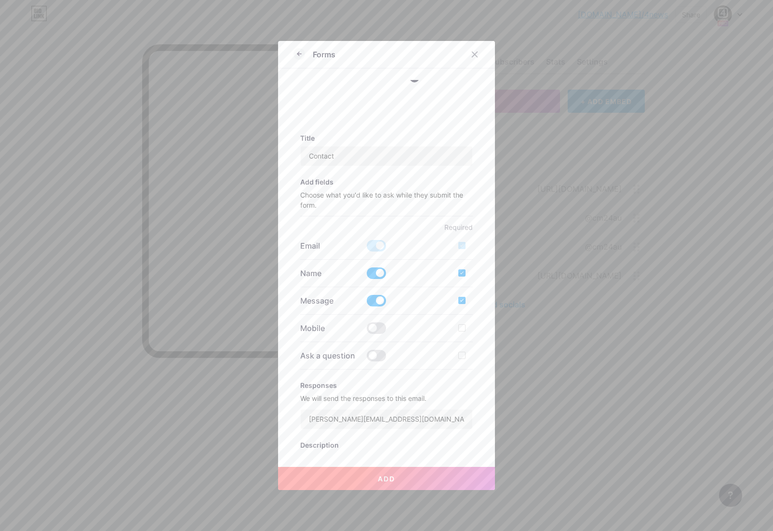
scroll to position [85, 0]
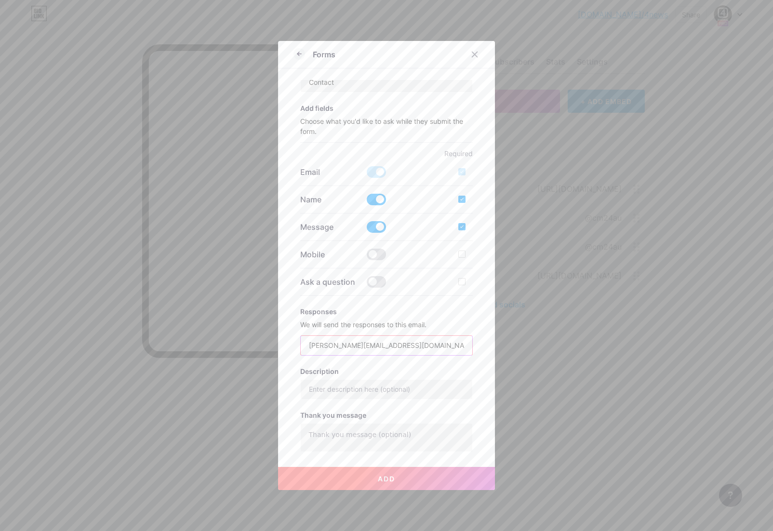
drag, startPoint x: 382, startPoint y: 345, endPoint x: 324, endPoint y: 347, distance: 57.4
click at [324, 347] on input "[PERSON_NAME][EMAIL_ADDRESS][DOMAIN_NAME]" at bounding box center [387, 345] width 172 height 19
type input "[EMAIL_ADDRESS][DOMAIN_NAME]"
click at [421, 367] on h3 "Description" at bounding box center [386, 371] width 173 height 8
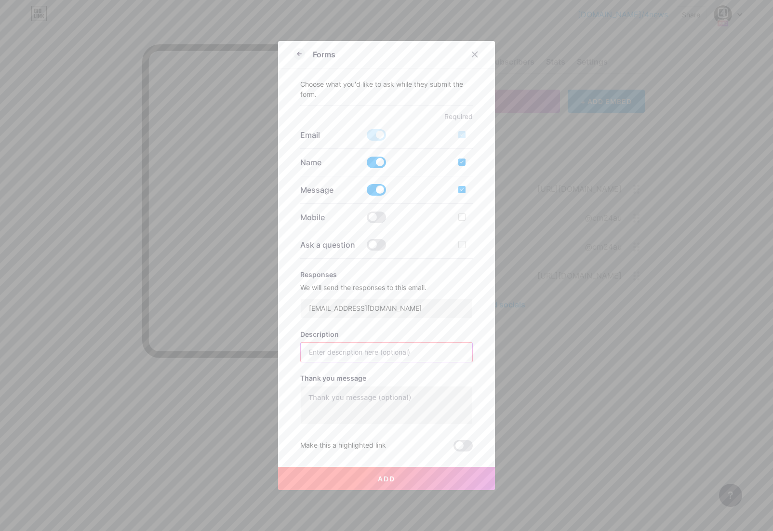
click at [344, 352] on input "text" at bounding box center [387, 352] width 172 height 19
type input "Email via 4 NEW bio link website"
click at [342, 395] on textarea at bounding box center [387, 405] width 172 height 39
type textarea "Thank you!"
click at [384, 475] on span "Add" at bounding box center [386, 479] width 17 height 8
